Goal: Task Accomplishment & Management: Manage account settings

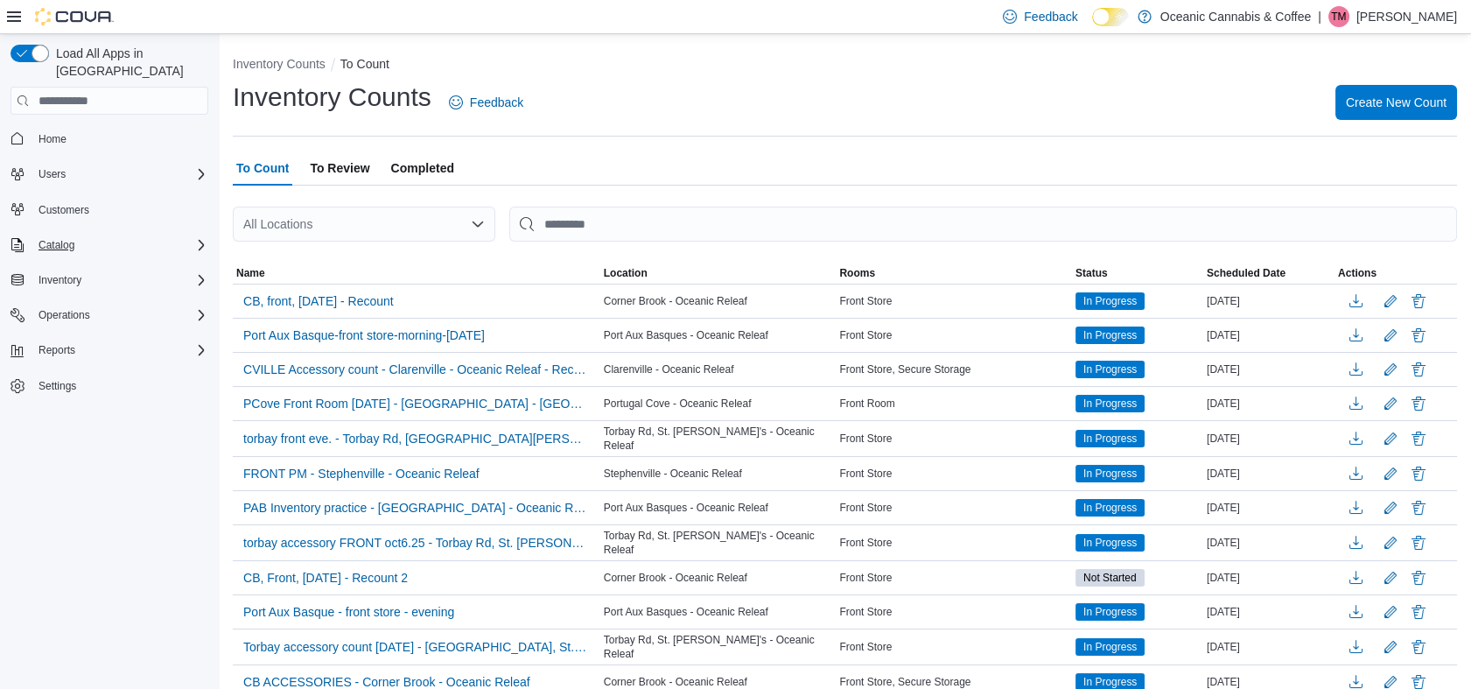
click at [88, 236] on div "Catalog" at bounding box center [120, 245] width 177 height 21
click at [148, 343] on div "Inventory" at bounding box center [120, 353] width 177 height 21
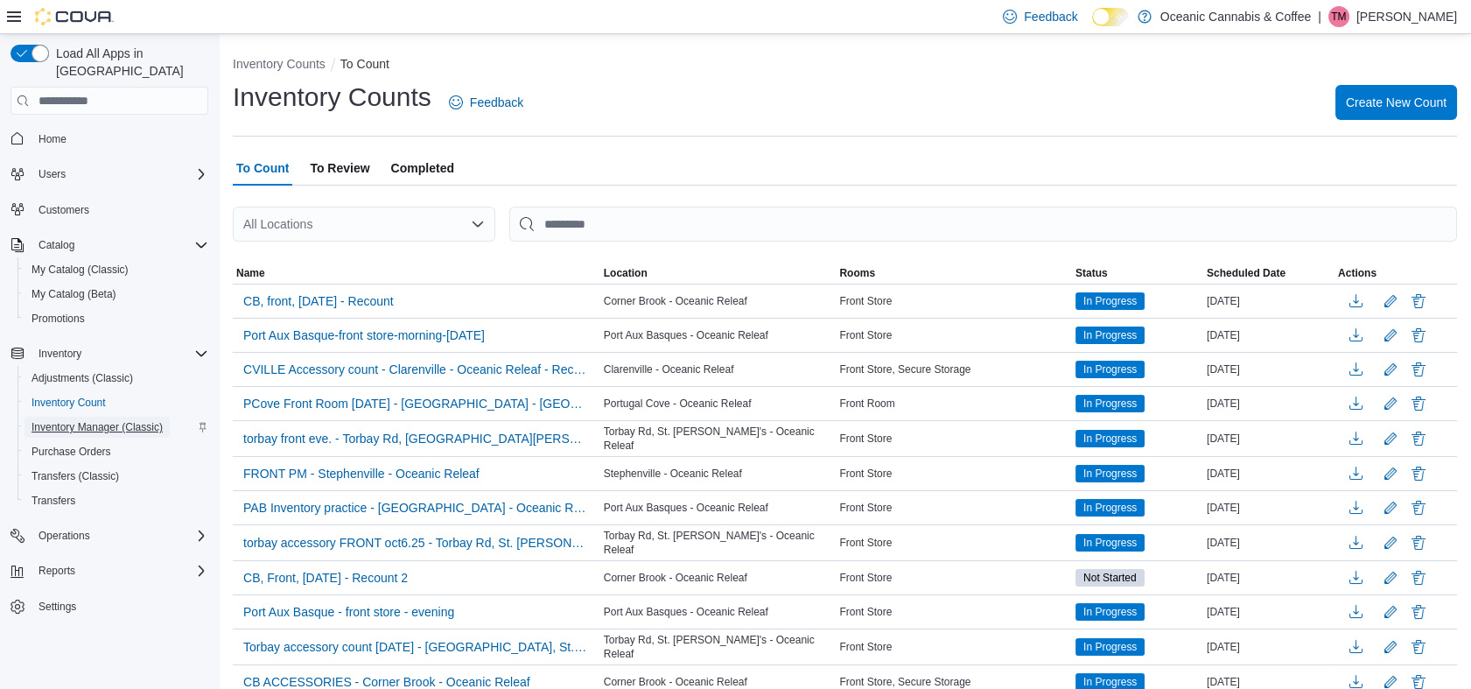
click at [144, 420] on span "Inventory Manager (Classic)" at bounding box center [97, 427] width 131 height 14
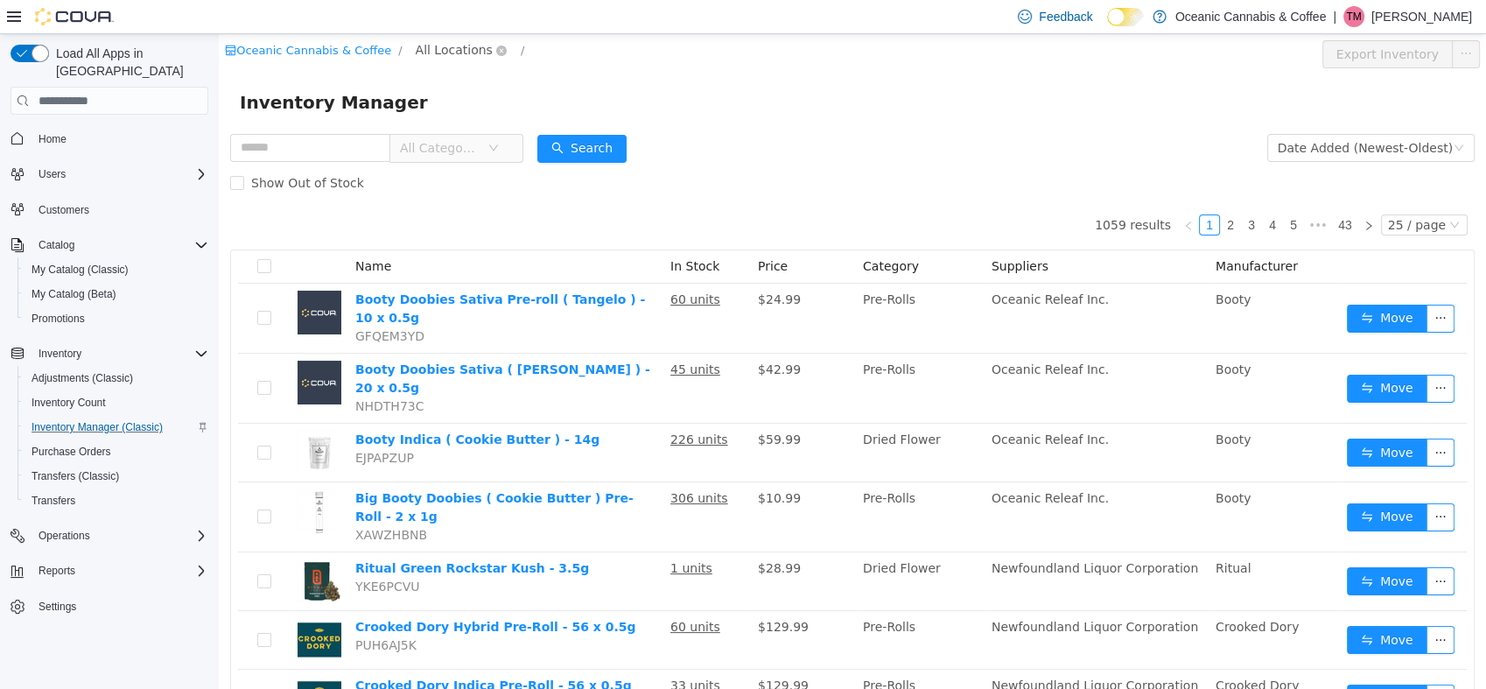
click at [417, 53] on span "All Locations" at bounding box center [454, 49] width 77 height 19
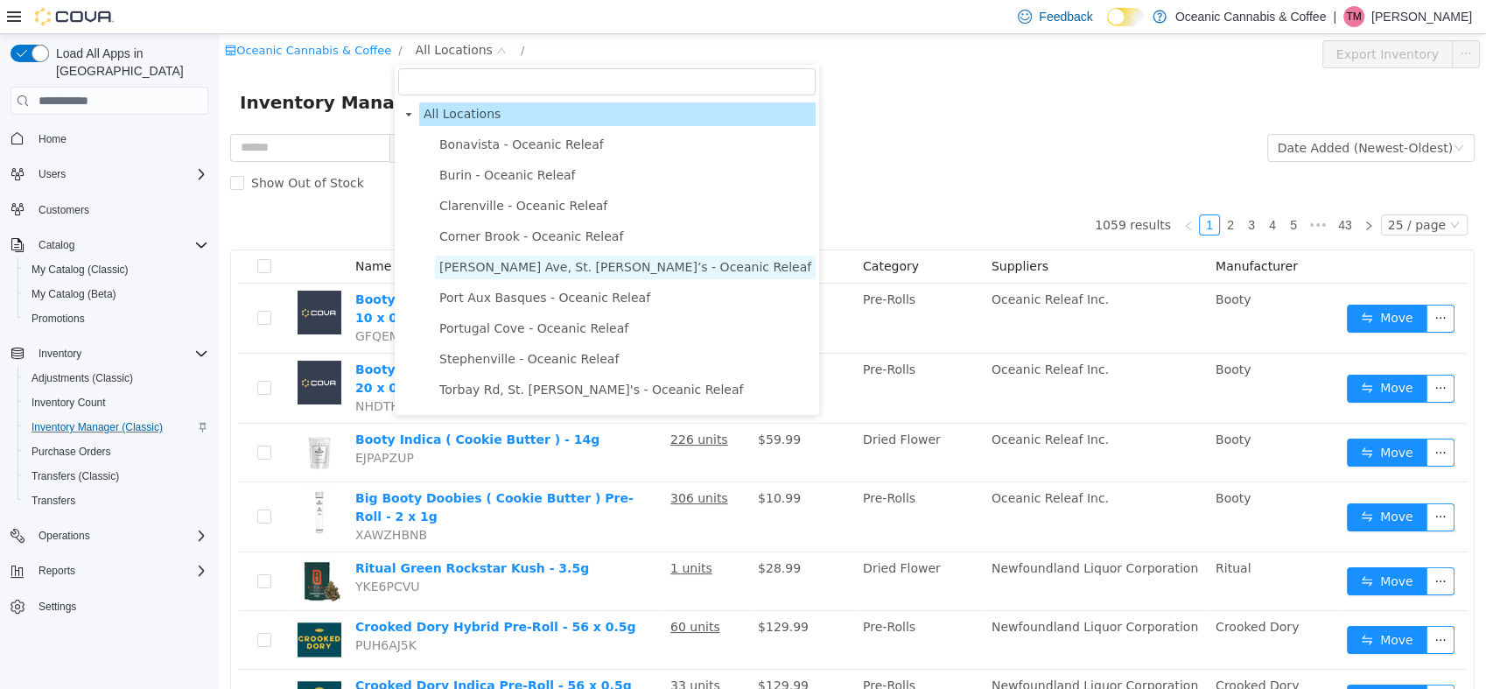
click at [509, 274] on span "[PERSON_NAME] Ave, St. [PERSON_NAME]’s - Oceanic Releaf" at bounding box center [625, 267] width 372 height 14
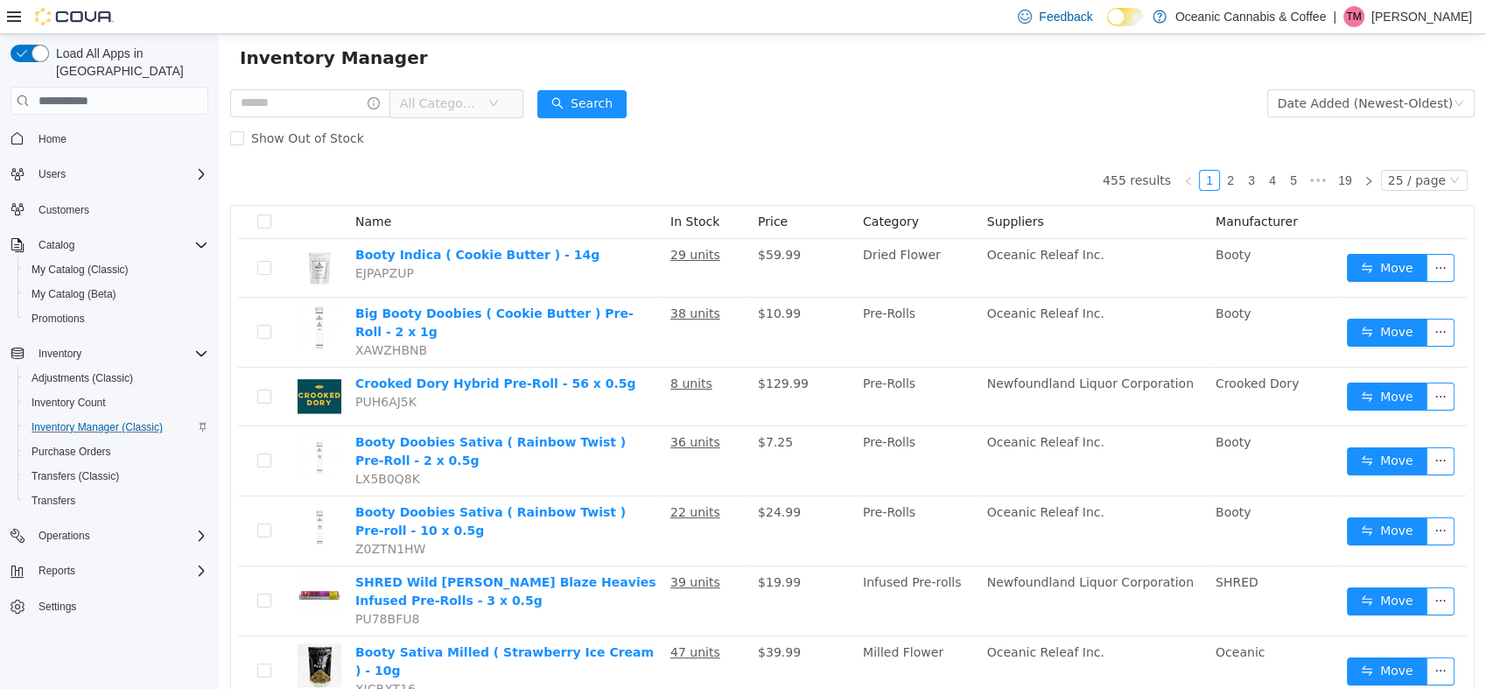
scroll to position [43, 0]
